Goal: Transaction & Acquisition: Download file/media

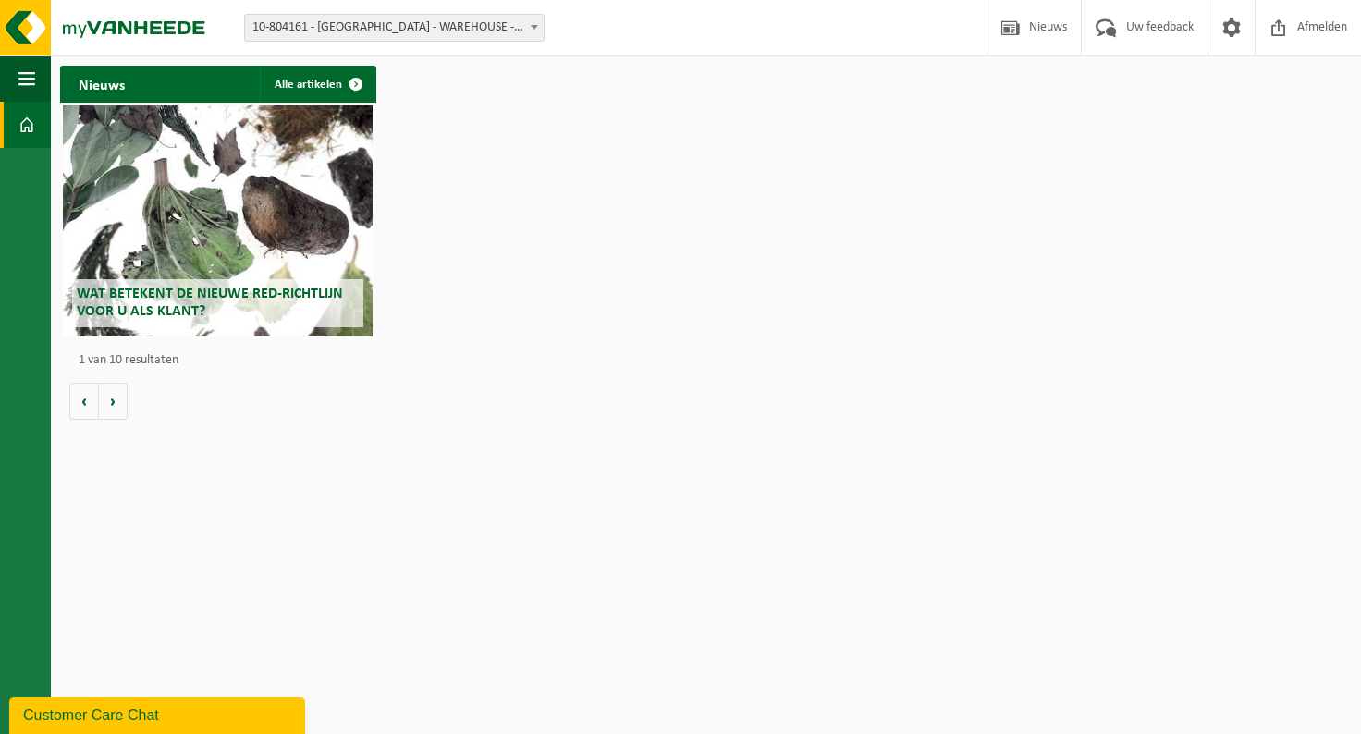
click at [507, 25] on span "10-804161 - [GEOGRAPHIC_DATA] - WAREHOUSE - [GEOGRAPHIC_DATA]" at bounding box center [394, 28] width 299 height 26
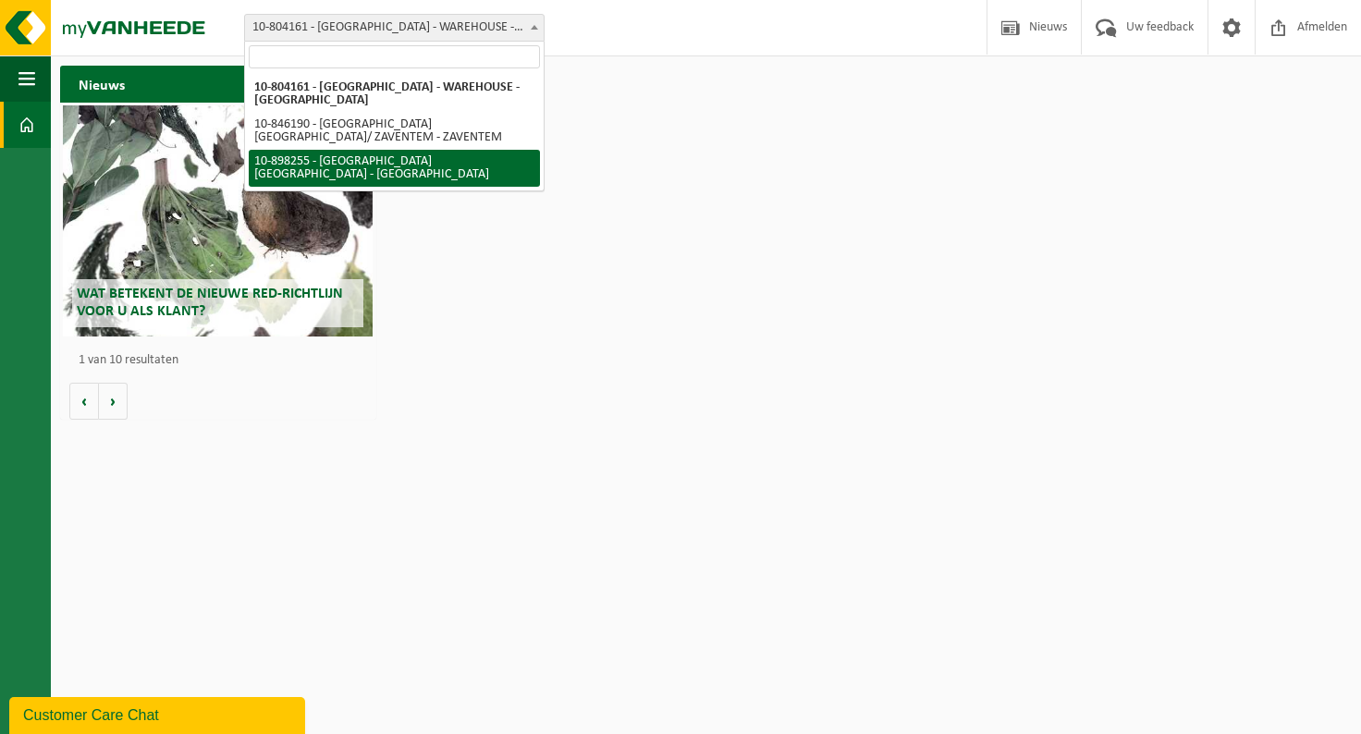
select select "119186"
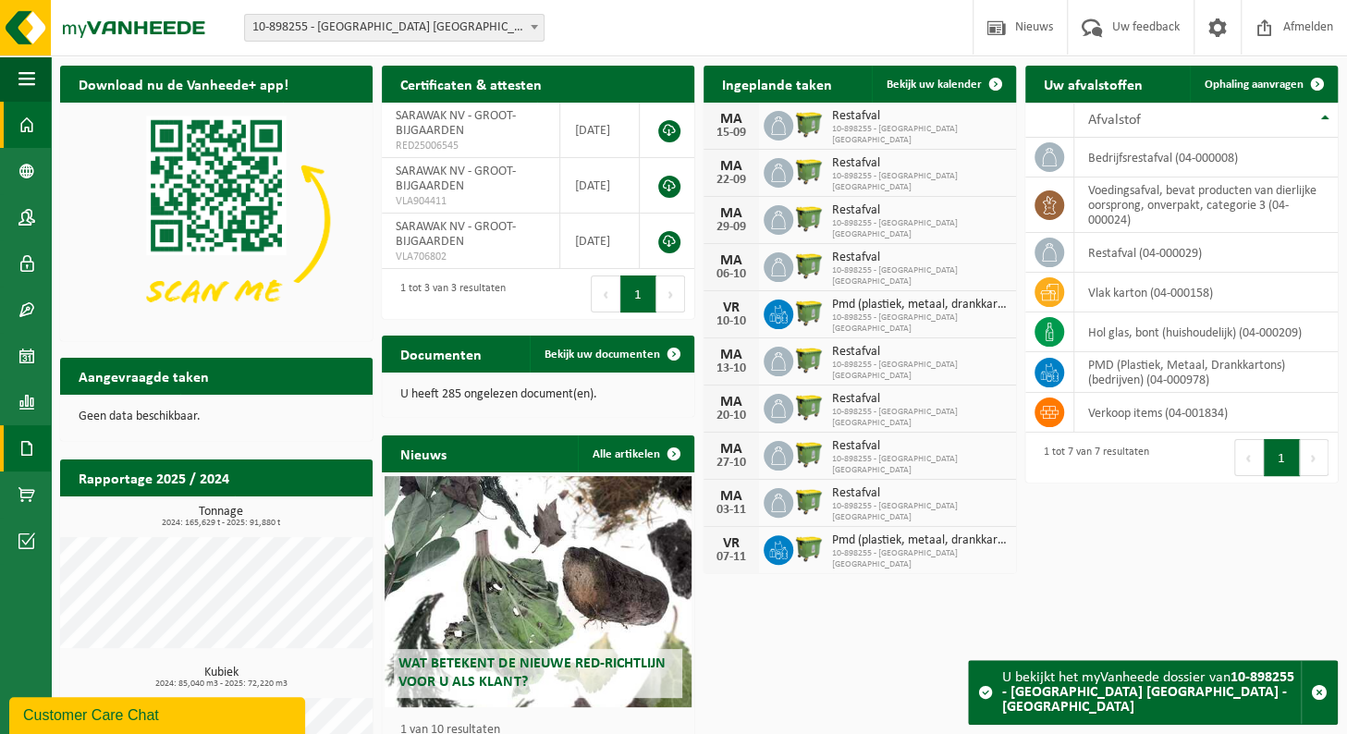
click at [22, 447] on span at bounding box center [26, 448] width 17 height 46
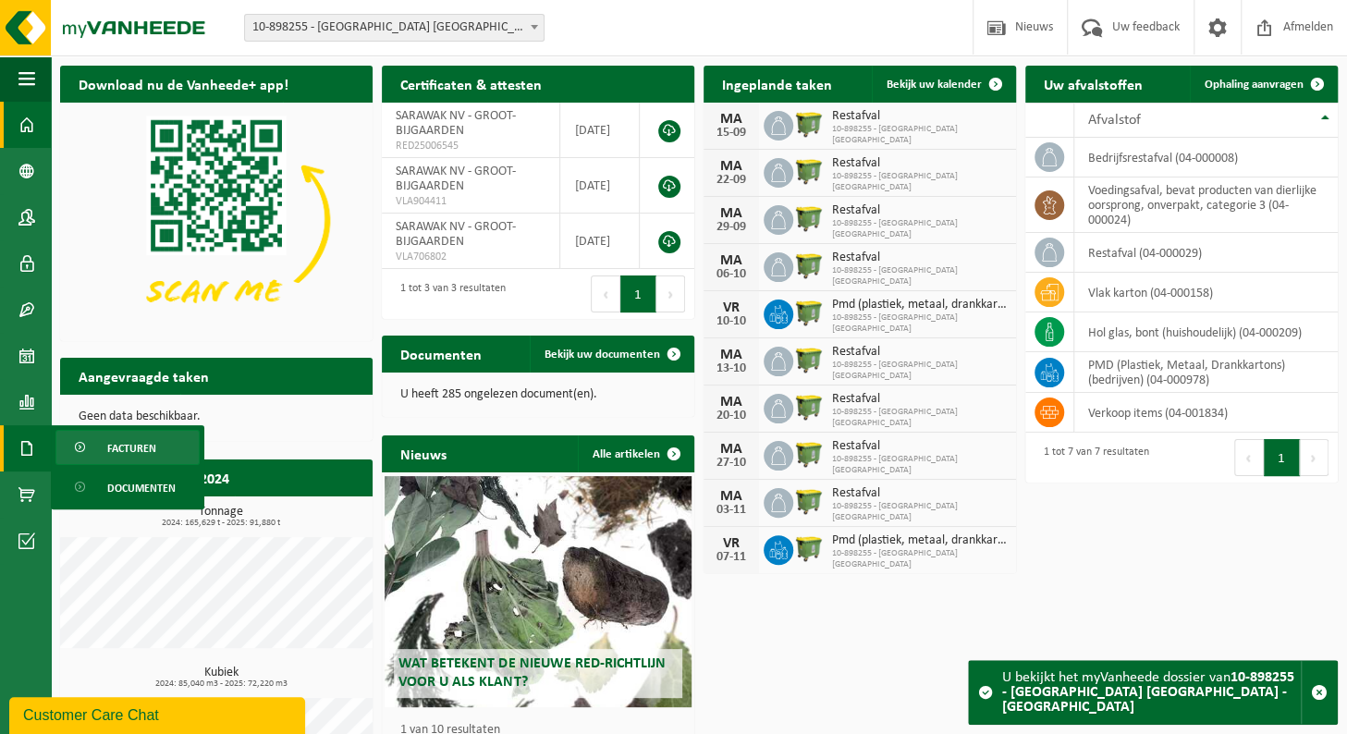
click at [125, 446] on span "Facturen" at bounding box center [131, 448] width 49 height 35
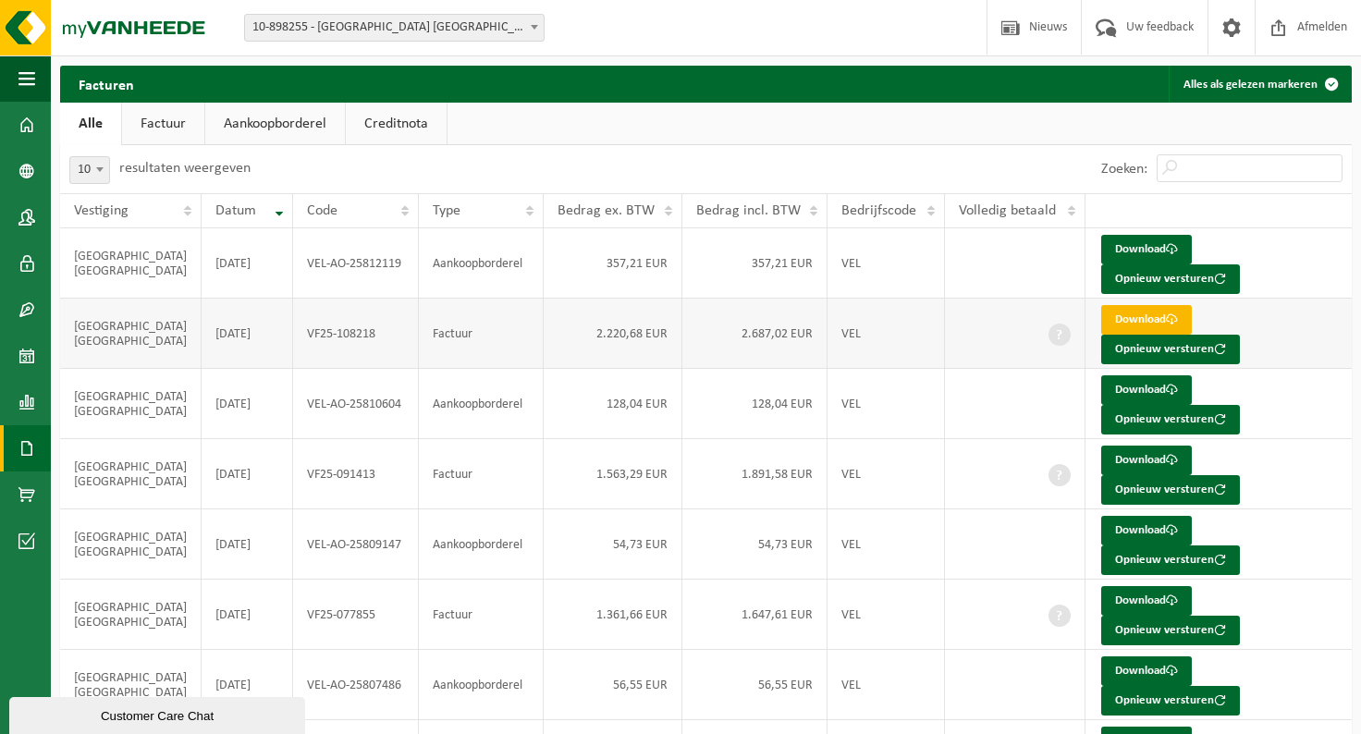
click at [1128, 305] on link "Download" at bounding box center [1146, 320] width 91 height 30
click at [1123, 243] on link "Download" at bounding box center [1146, 250] width 91 height 30
